Goal: Check status

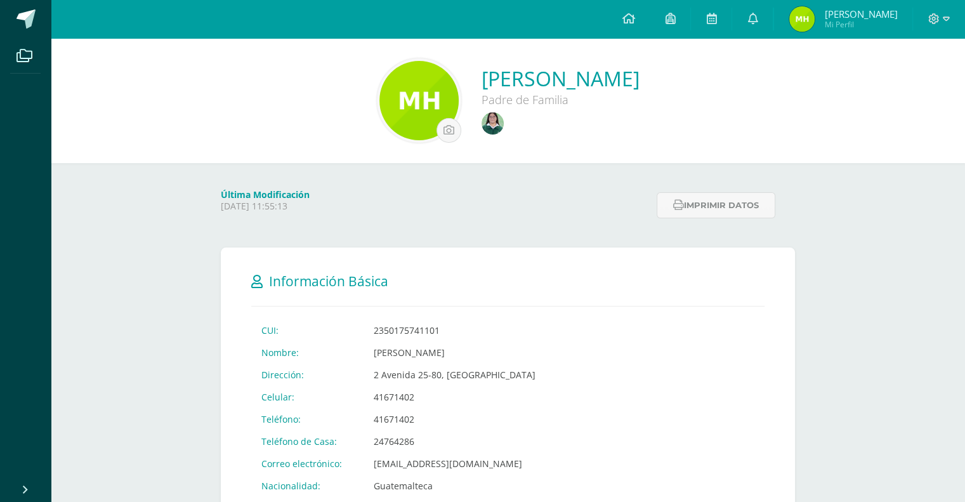
click at [481, 134] on link at bounding box center [493, 124] width 25 height 25
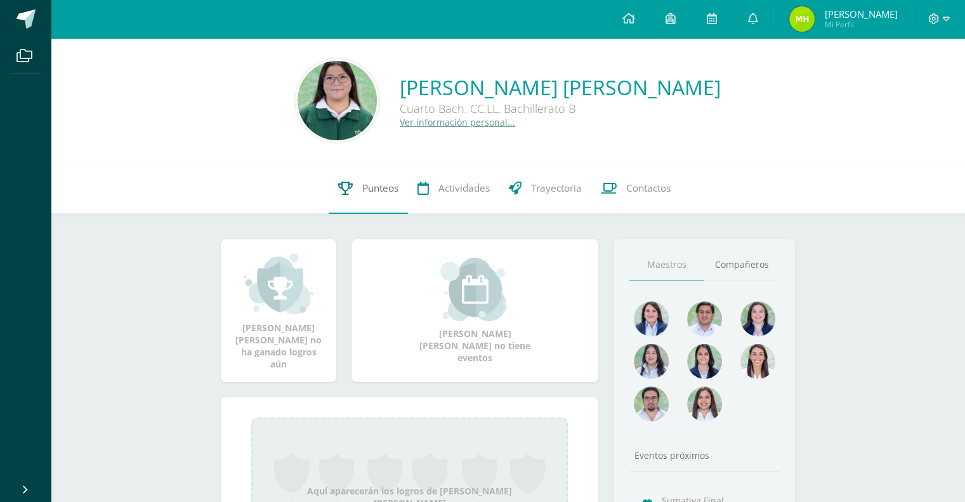
click at [372, 197] on link "Punteos" at bounding box center [368, 188] width 79 height 51
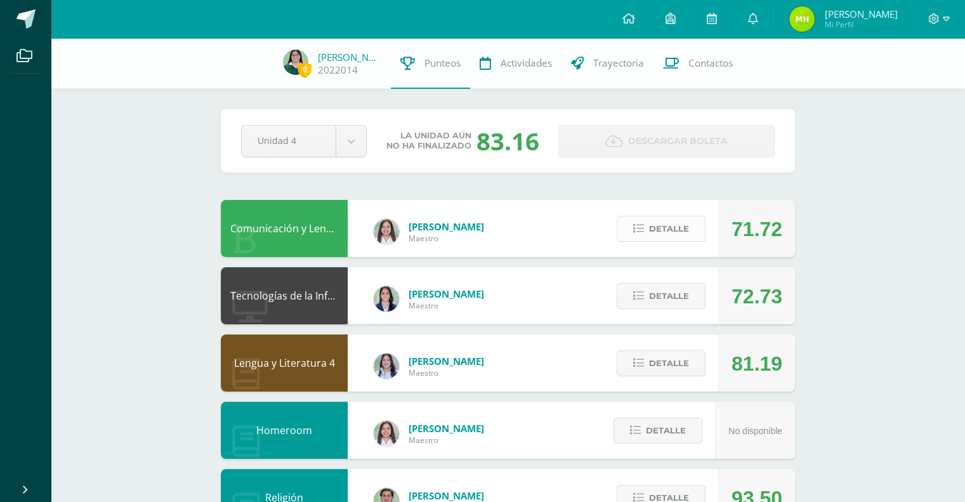
click at [669, 228] on span "Detalle" at bounding box center [669, 228] width 40 height 23
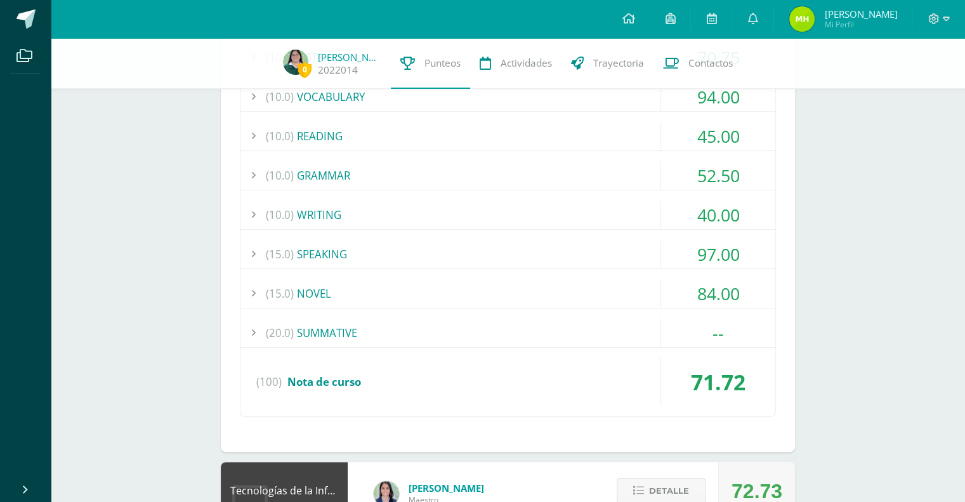
scroll to position [286, 0]
click at [725, 322] on div "--" at bounding box center [718, 332] width 114 height 29
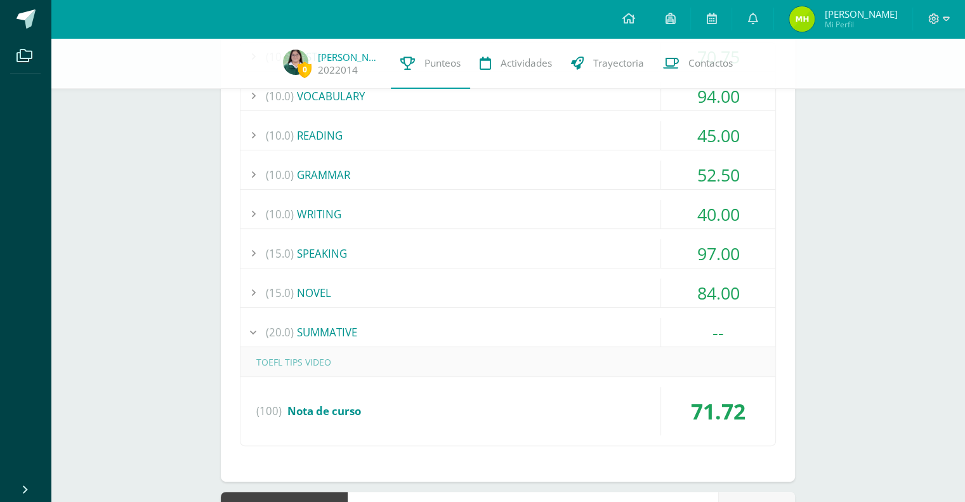
click at [726, 325] on div "--" at bounding box center [718, 332] width 114 height 29
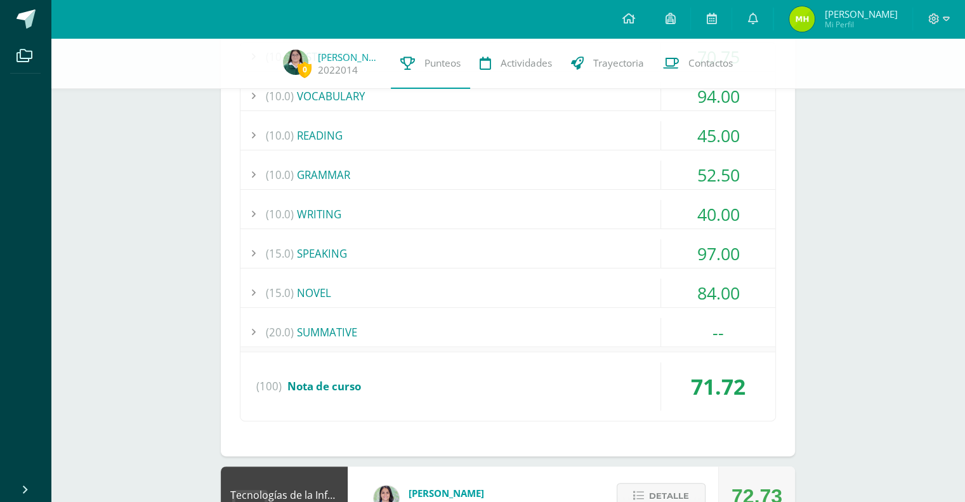
click at [735, 283] on div "84.00" at bounding box center [718, 292] width 114 height 29
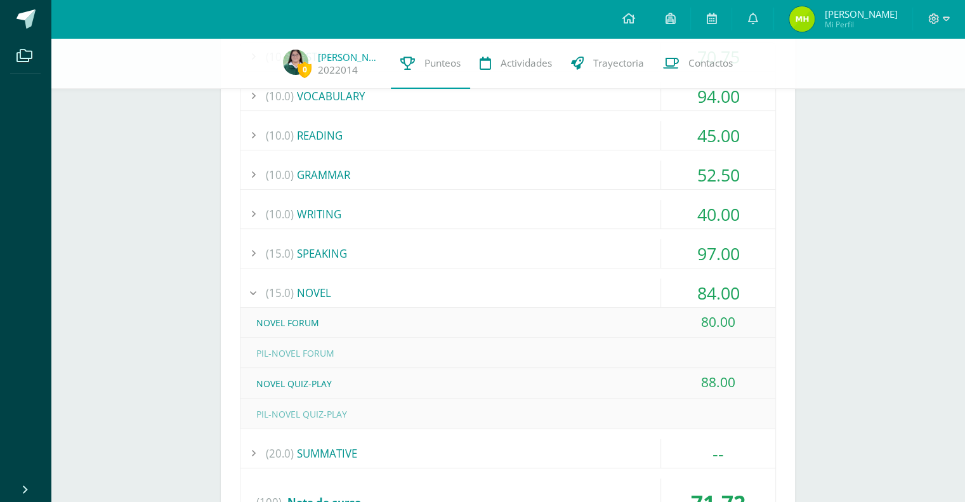
click at [684, 289] on div "84.00" at bounding box center [718, 292] width 114 height 29
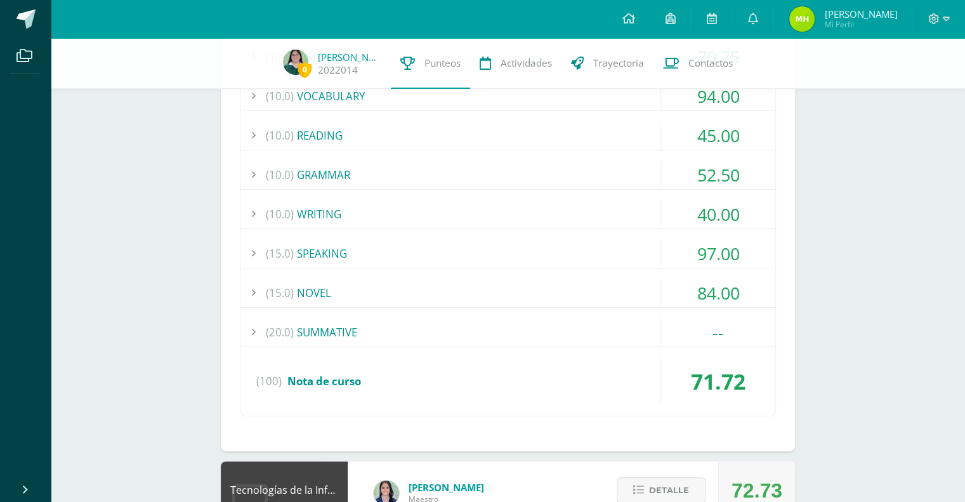
click at [731, 249] on div "97.00" at bounding box center [718, 253] width 114 height 29
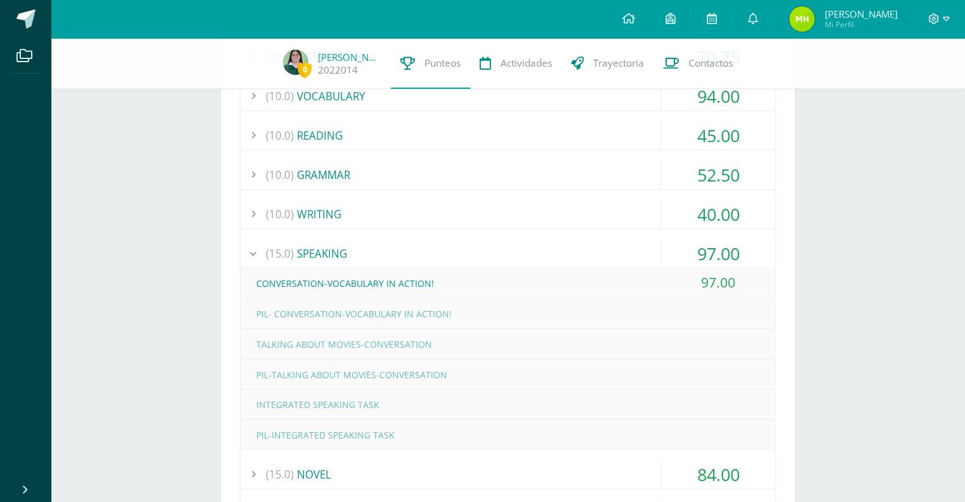
click at [740, 246] on div "97.00" at bounding box center [718, 253] width 114 height 29
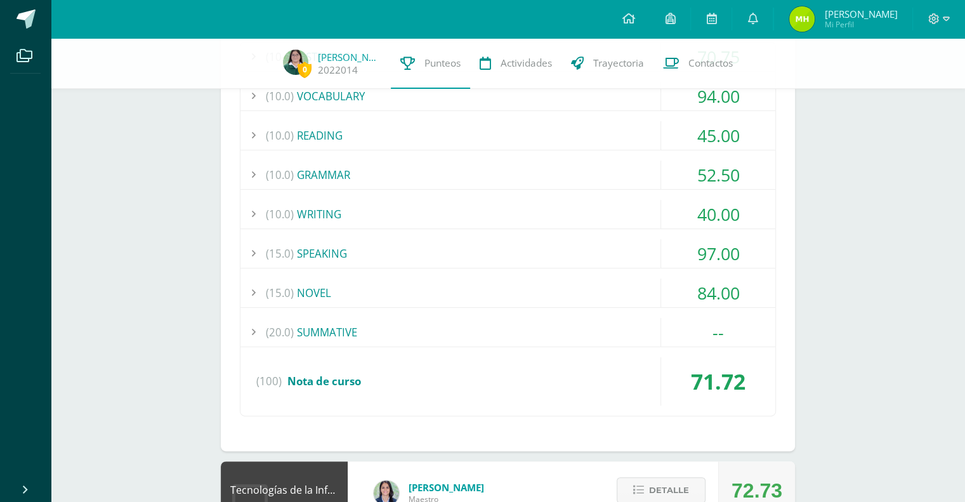
click at [738, 247] on div "97.00" at bounding box center [718, 253] width 114 height 29
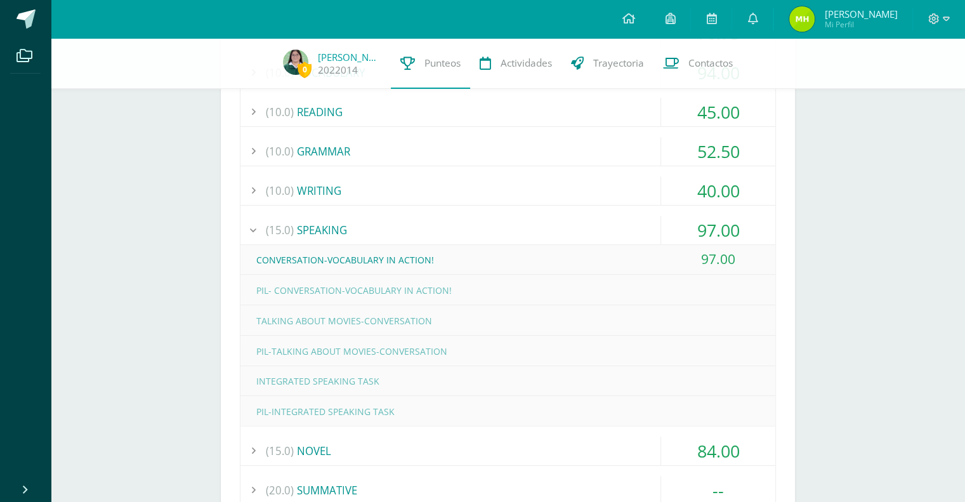
scroll to position [314, 0]
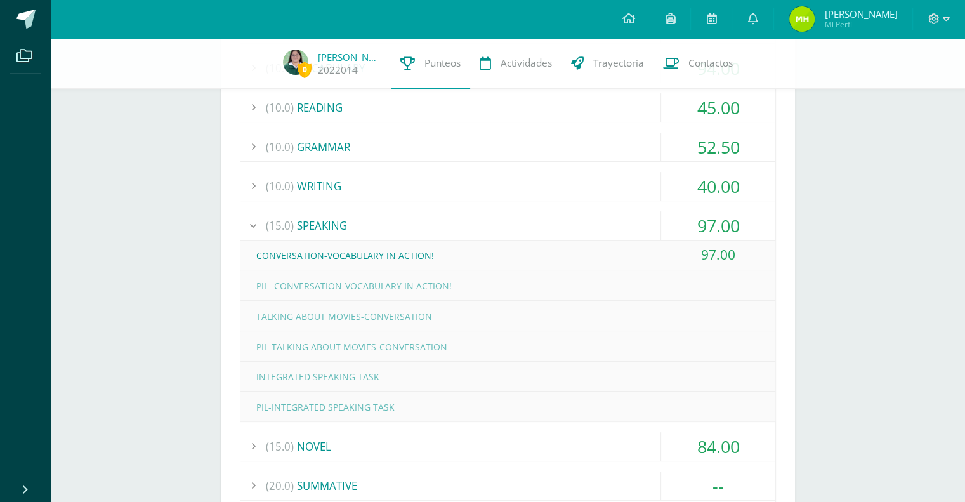
click at [717, 228] on div "97.00" at bounding box center [718, 225] width 114 height 29
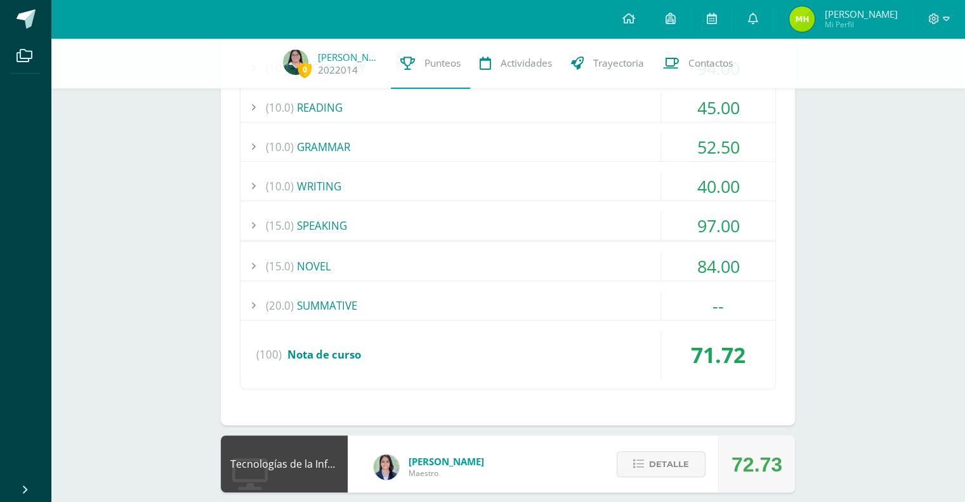
click at [735, 175] on div "40.00" at bounding box center [718, 186] width 114 height 29
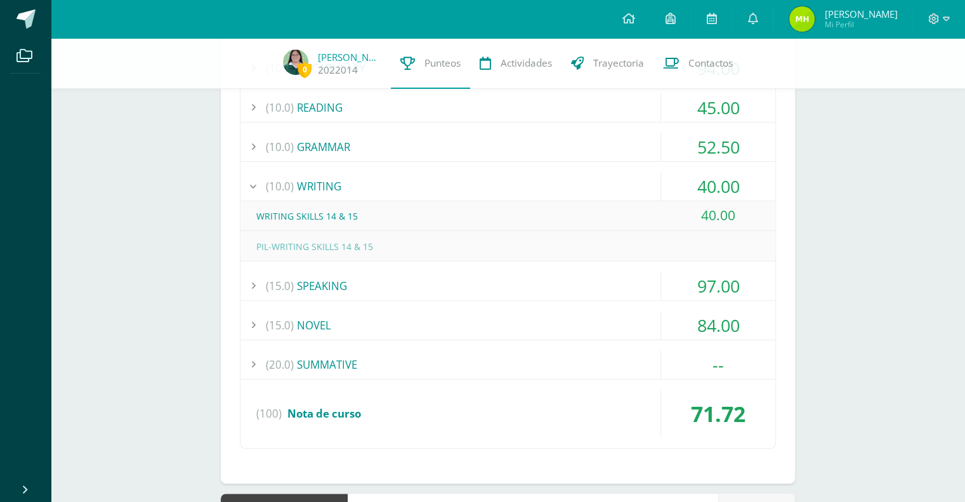
click at [730, 191] on div "40.00" at bounding box center [718, 186] width 114 height 29
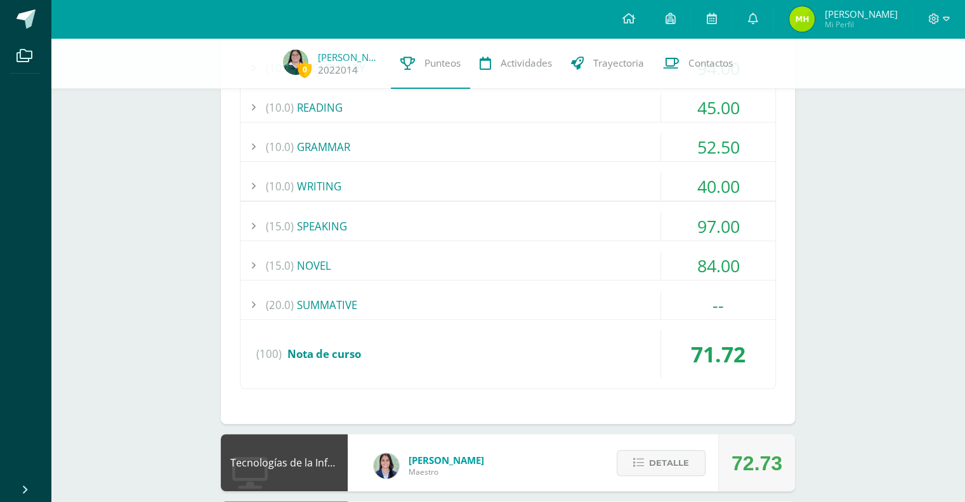
click at [730, 153] on div "52.50" at bounding box center [718, 147] width 114 height 29
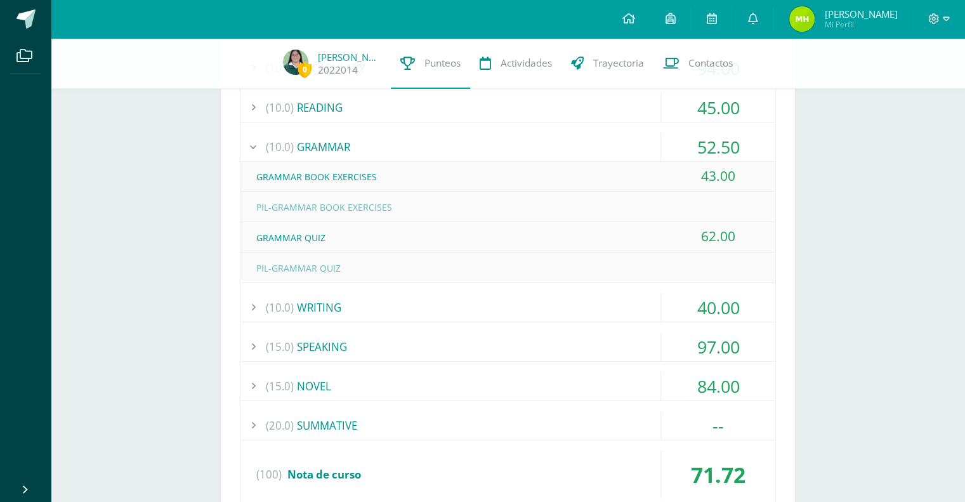
click at [742, 142] on div "52.50" at bounding box center [718, 147] width 114 height 29
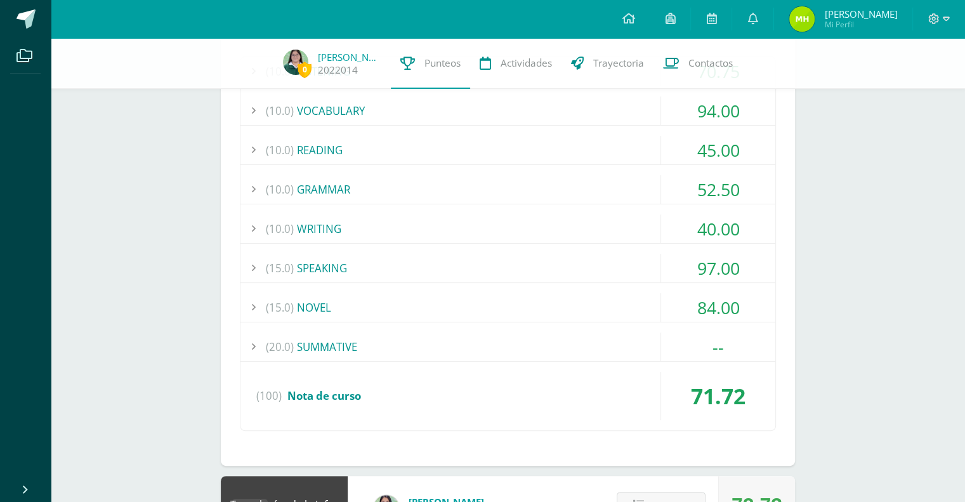
scroll to position [269, 0]
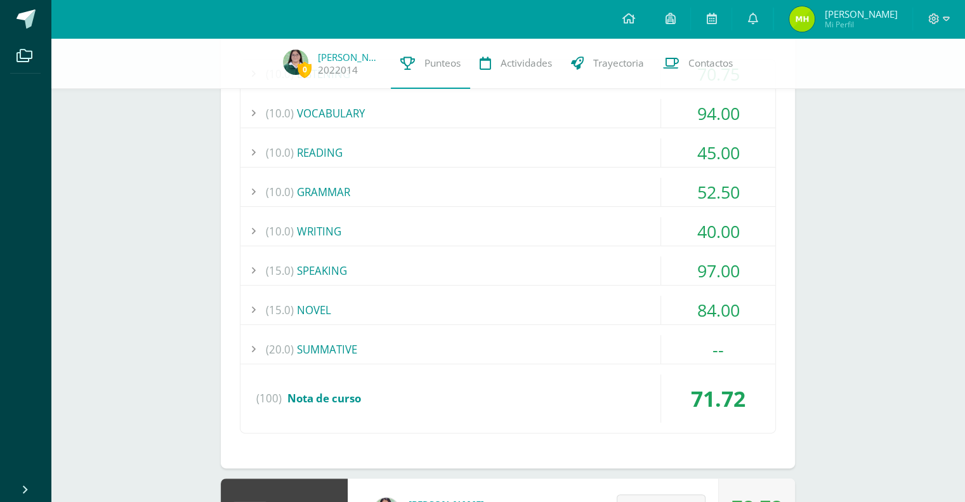
click at [726, 155] on div "45.00" at bounding box center [718, 152] width 114 height 29
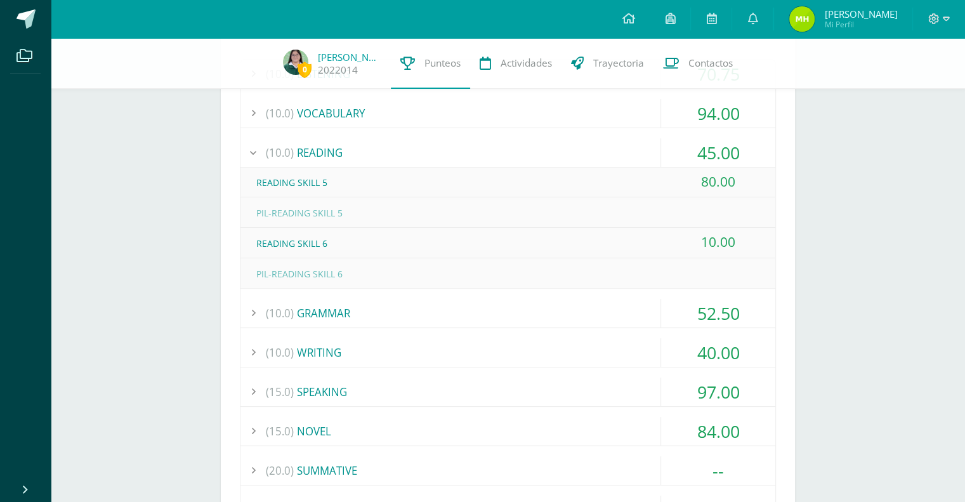
click at [728, 153] on div "45.00" at bounding box center [718, 152] width 114 height 29
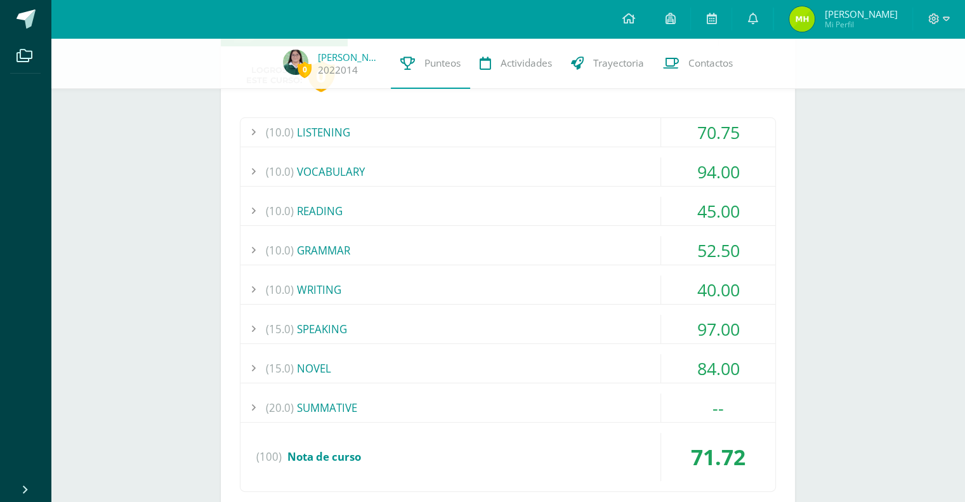
scroll to position [210, 0]
click at [720, 165] on div "94.00" at bounding box center [718, 172] width 114 height 29
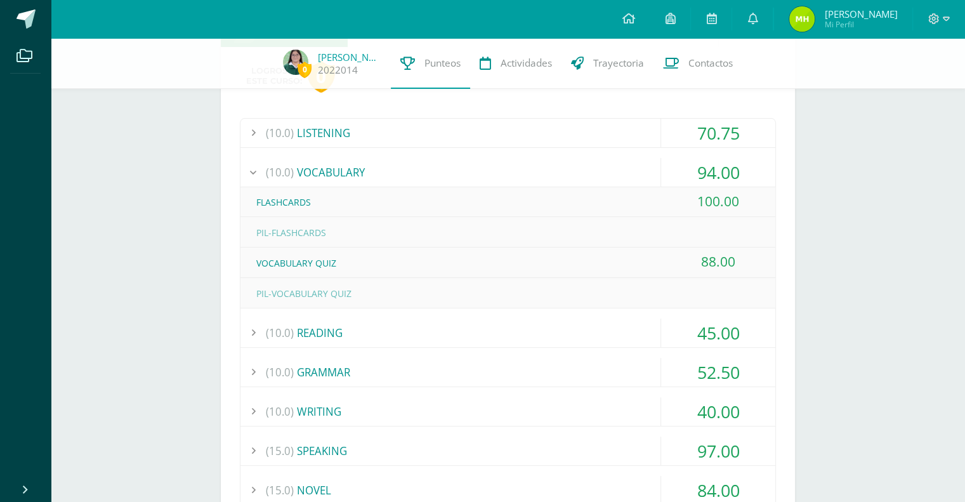
click at [728, 169] on div "94.00" at bounding box center [718, 172] width 114 height 29
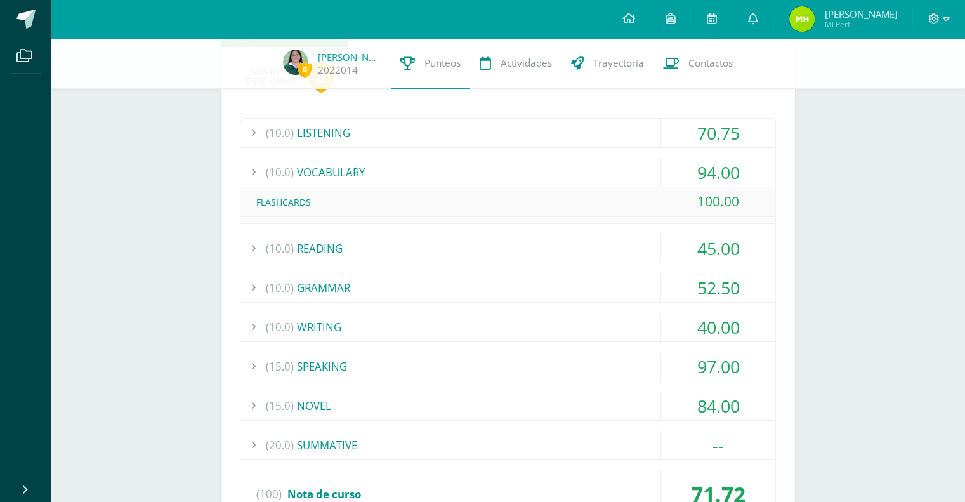
click at [736, 134] on div "70.75" at bounding box center [718, 133] width 114 height 29
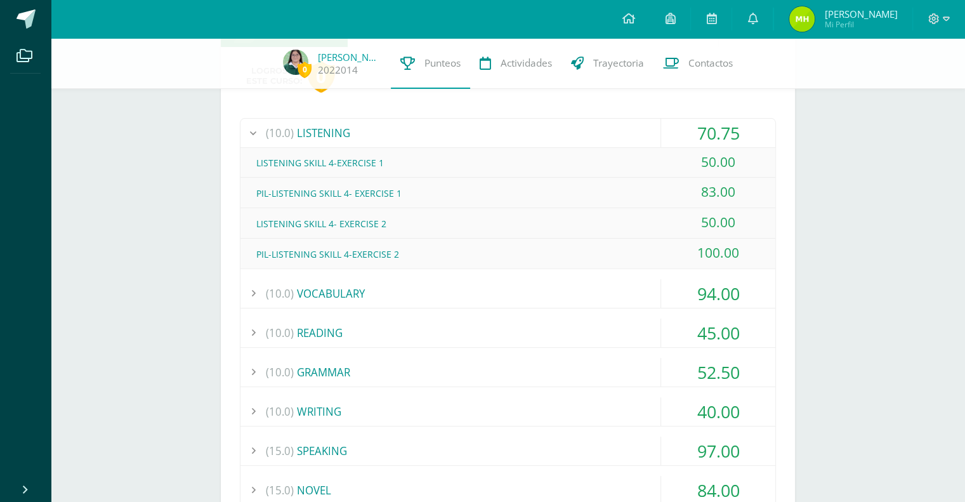
click at [742, 128] on div "70.75" at bounding box center [718, 133] width 114 height 29
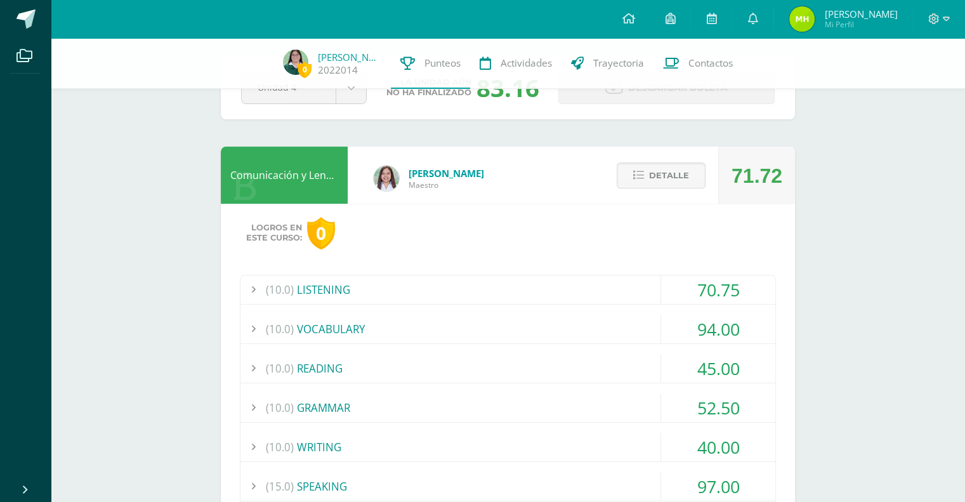
scroll to position [53, 0]
click at [680, 185] on span "Detalle" at bounding box center [669, 175] width 40 height 23
